Goal: Find specific page/section: Find specific page/section

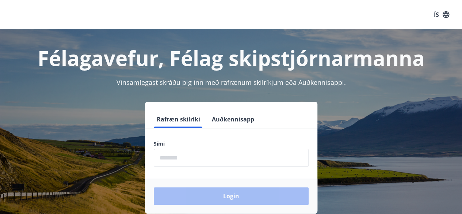
click at [166, 165] on input "phone" at bounding box center [231, 158] width 155 height 18
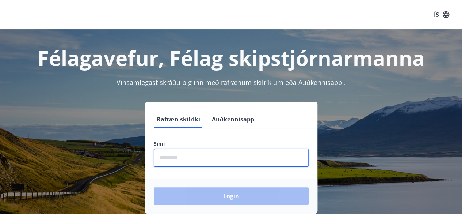
type input "********"
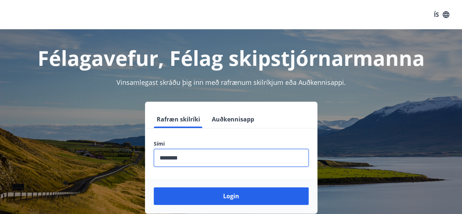
click at [154, 187] on button "Login" at bounding box center [231, 196] width 155 height 18
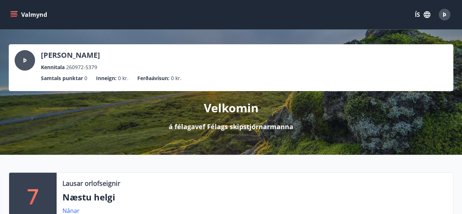
scroll to position [110, 0]
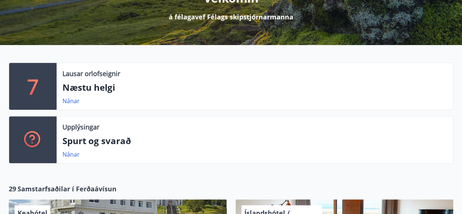
click at [165, 166] on div "7 Lausar orlofseignir Næstu helgi Nánar Upplýsingar Spurt og svarað Nánar" at bounding box center [226, 115] width 453 height 107
click at [72, 99] on link "Nánar" at bounding box center [70, 101] width 17 height 8
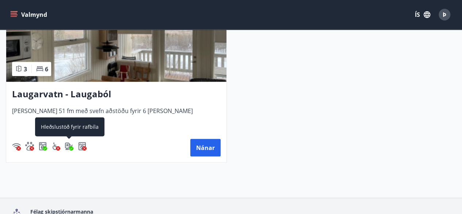
scroll to position [783, 0]
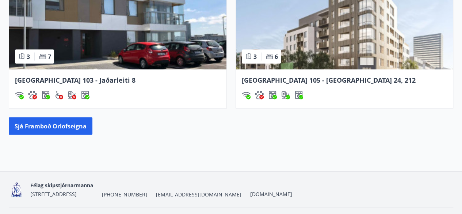
scroll to position [715, 0]
